Goal: Navigation & Orientation: Find specific page/section

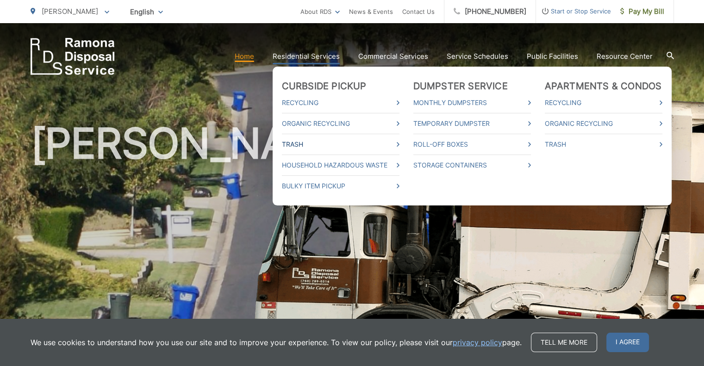
click at [298, 145] on link "Trash" at bounding box center [341, 144] width 118 height 11
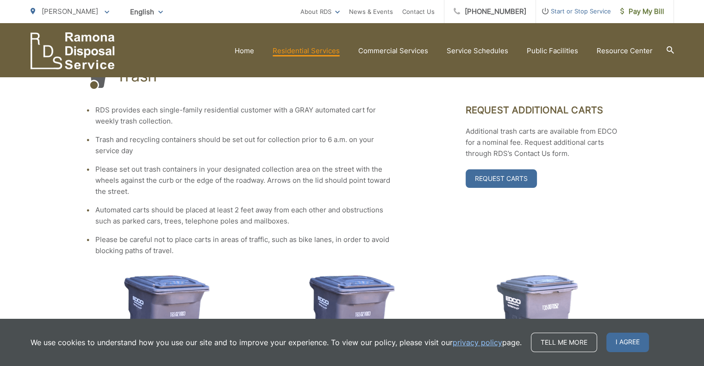
scroll to position [158, 0]
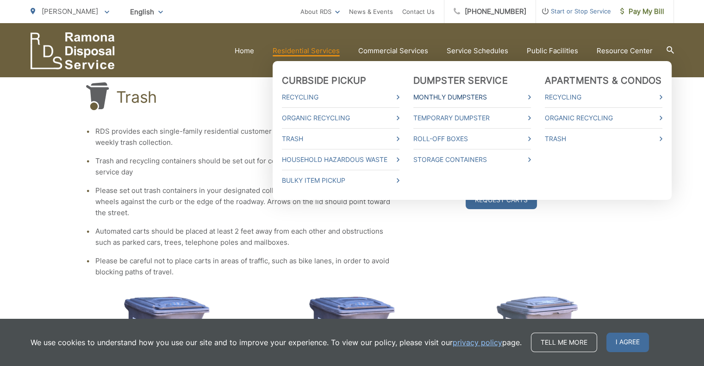
click at [508, 96] on link "Monthly Dumpsters" at bounding box center [472, 97] width 118 height 11
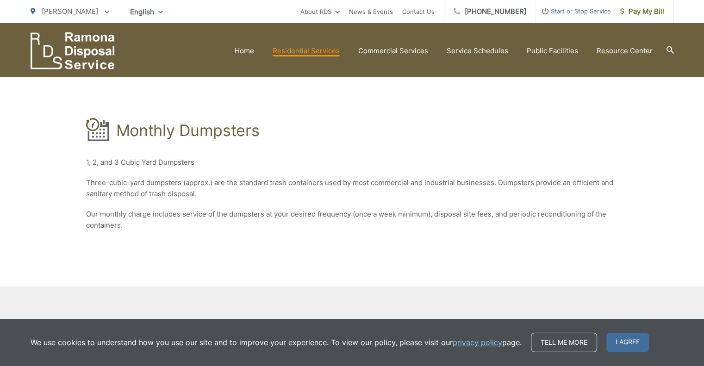
scroll to position [122, 0]
